Goal: Register for event/course

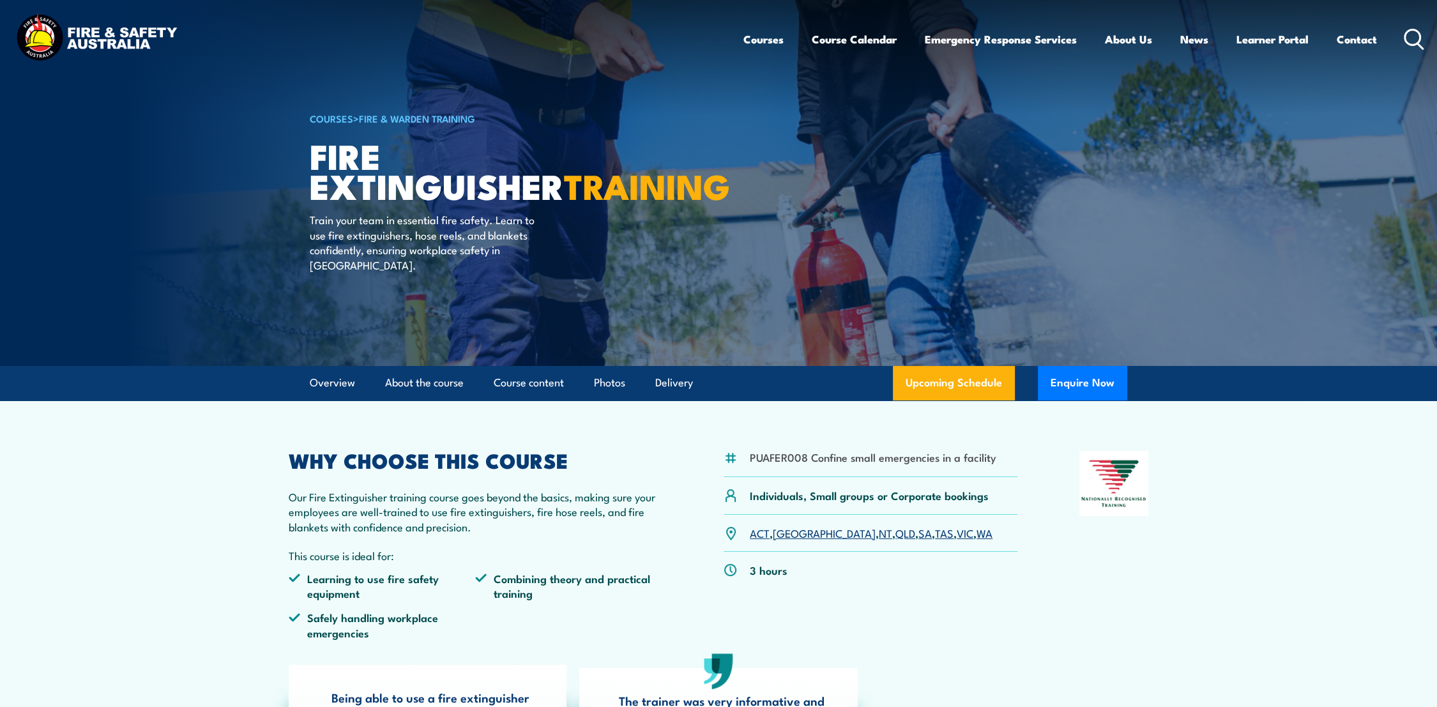
click at [919, 532] on link "SA" at bounding box center [925, 532] width 13 height 15
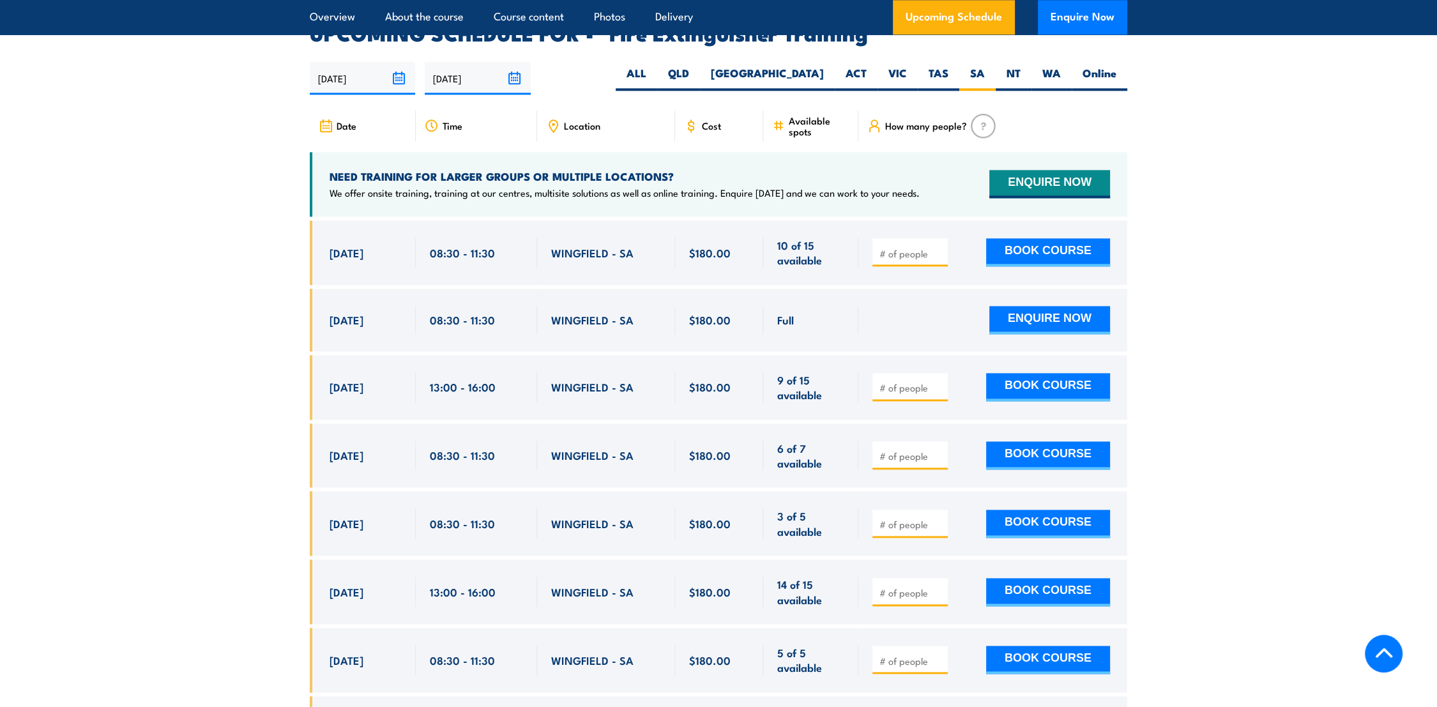
scroll to position [1789, 0]
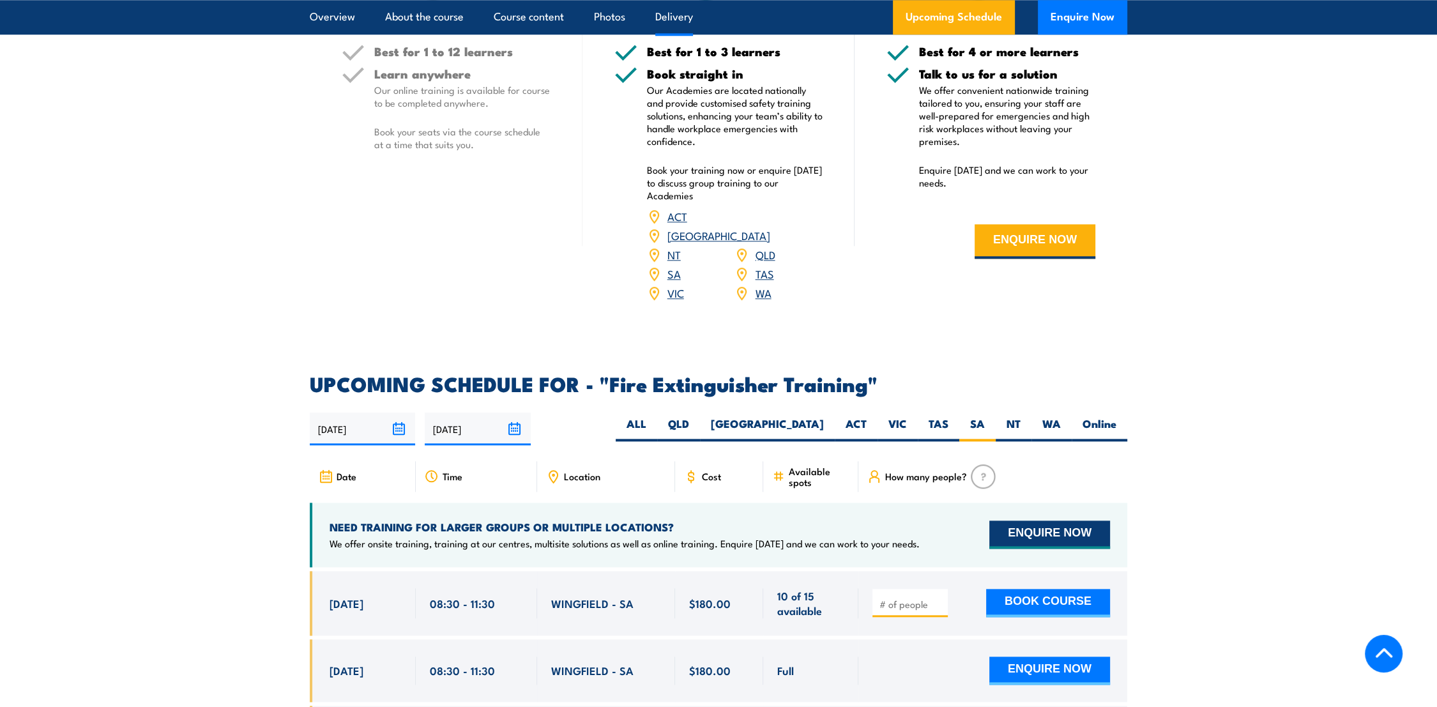
click at [1043, 521] on button "ENQUIRE NOW" at bounding box center [1050, 535] width 121 height 28
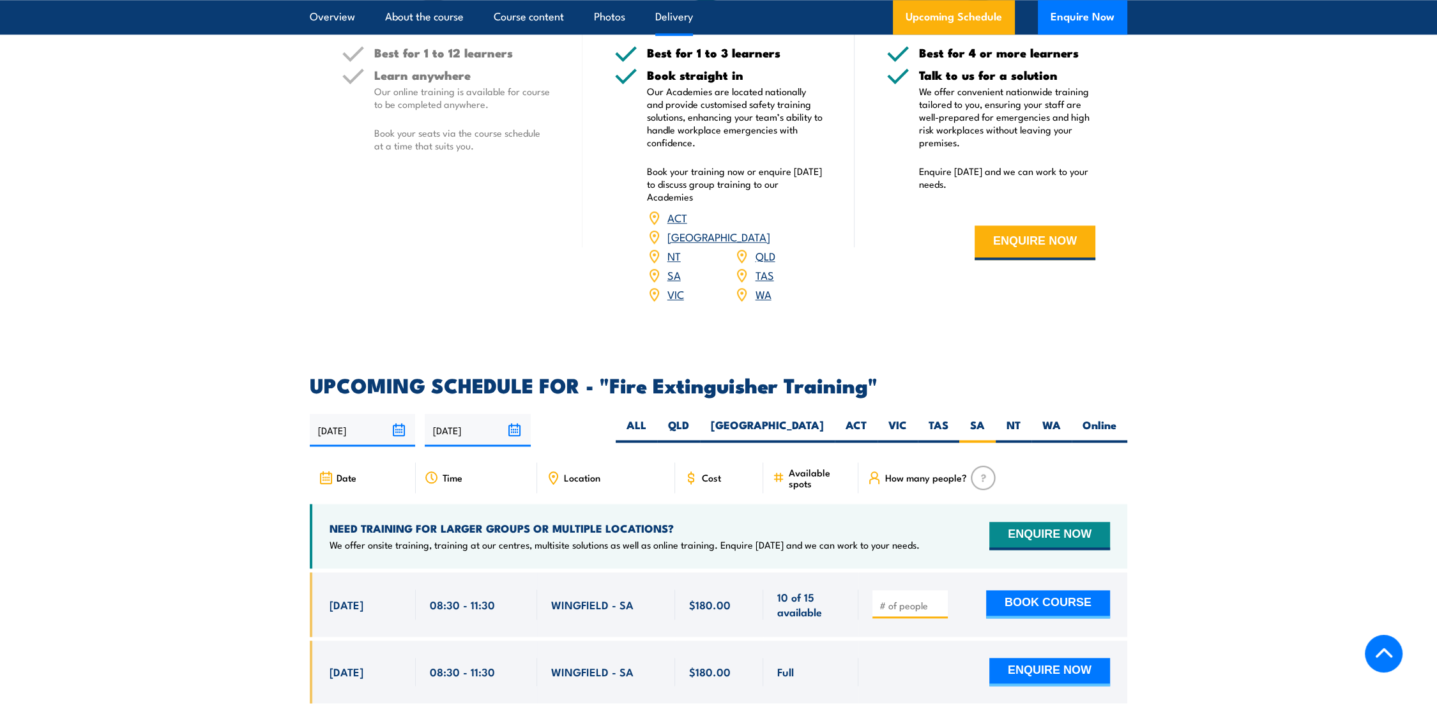
scroll to position [1789, 0]
click at [983, 464] on img at bounding box center [983, 476] width 25 height 24
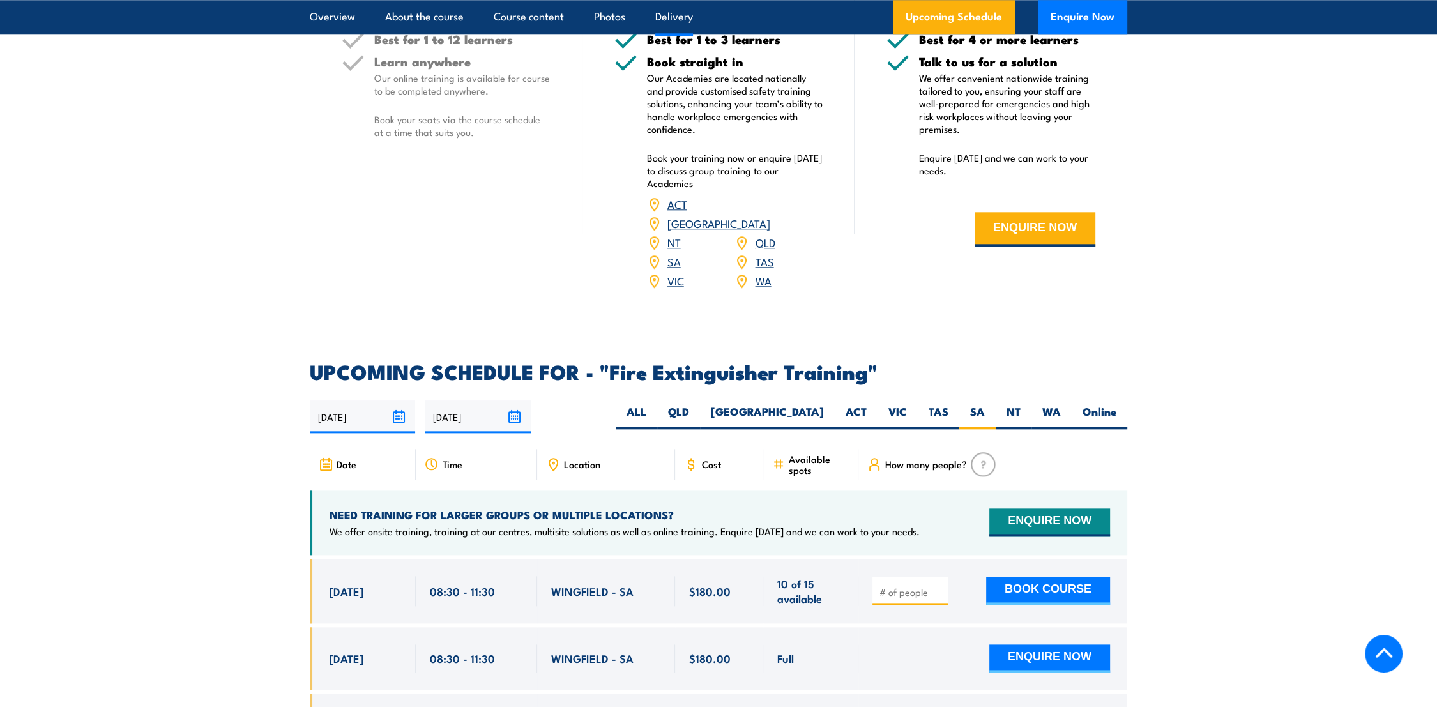
scroll to position [2073, 0]
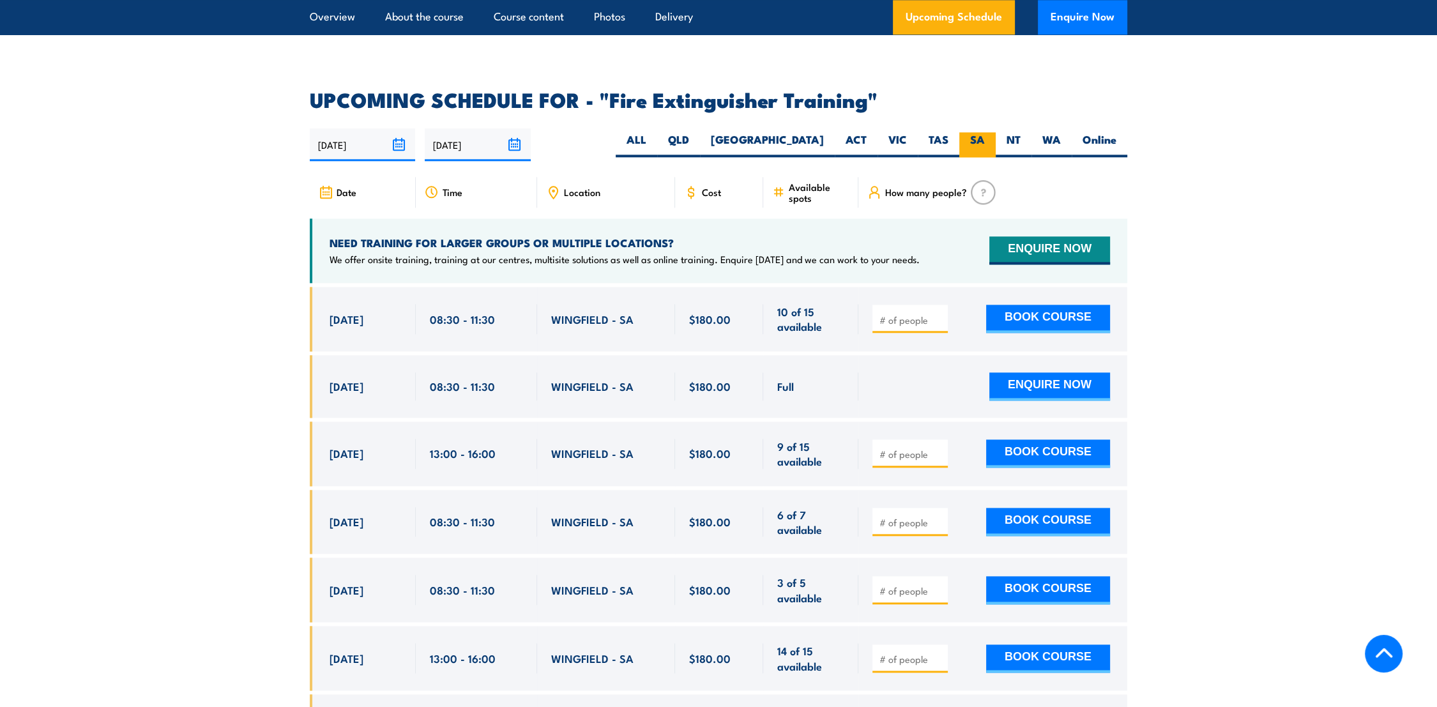
click at [981, 132] on label "SA" at bounding box center [978, 144] width 36 height 25
click at [985, 132] on input "SA" at bounding box center [989, 136] width 8 height 8
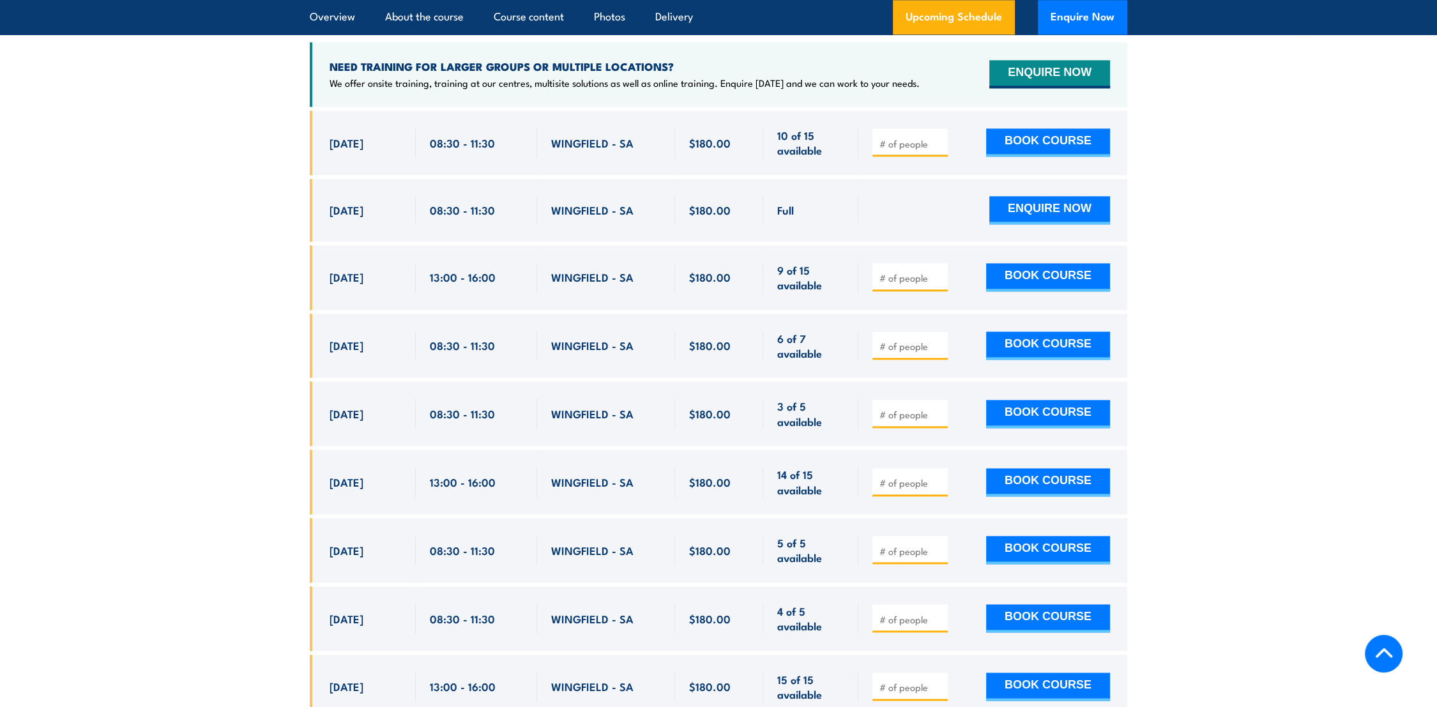
scroll to position [2265, 0]
